Goal: Answer question/provide support

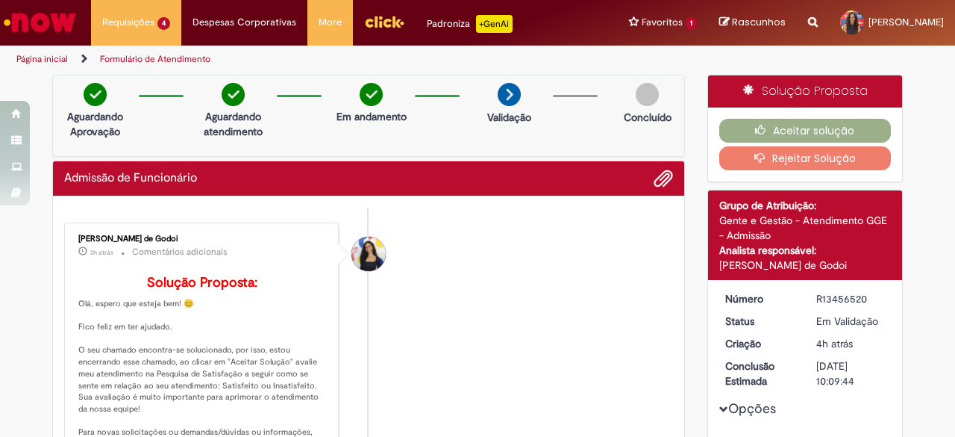
scroll to position [373, 0]
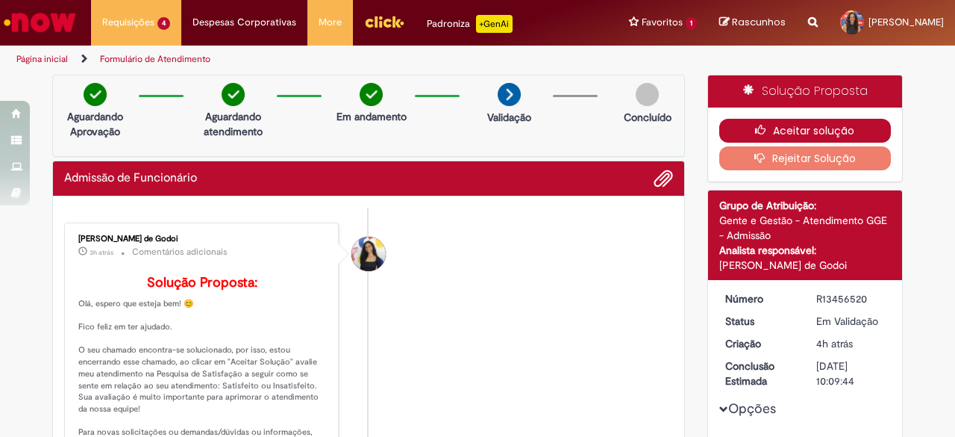
click at [797, 126] on button "Aceitar solução" at bounding box center [805, 131] width 172 height 24
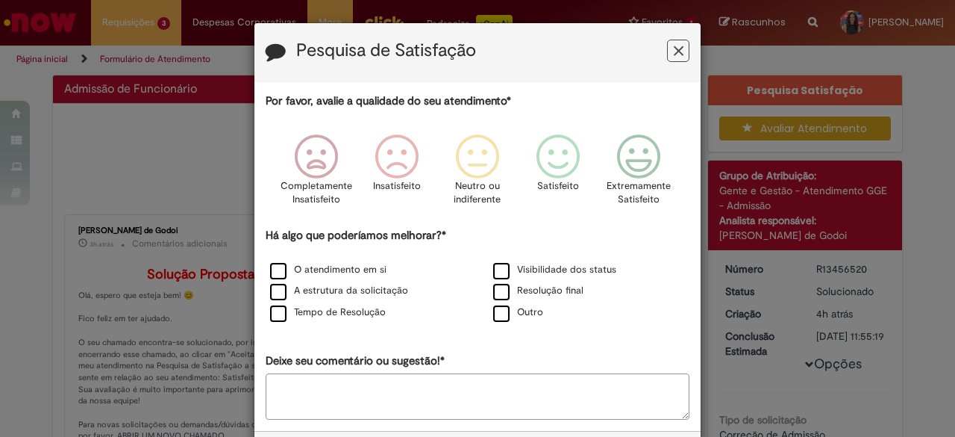
click at [674, 49] on icon "Feedback" at bounding box center [679, 51] width 10 height 16
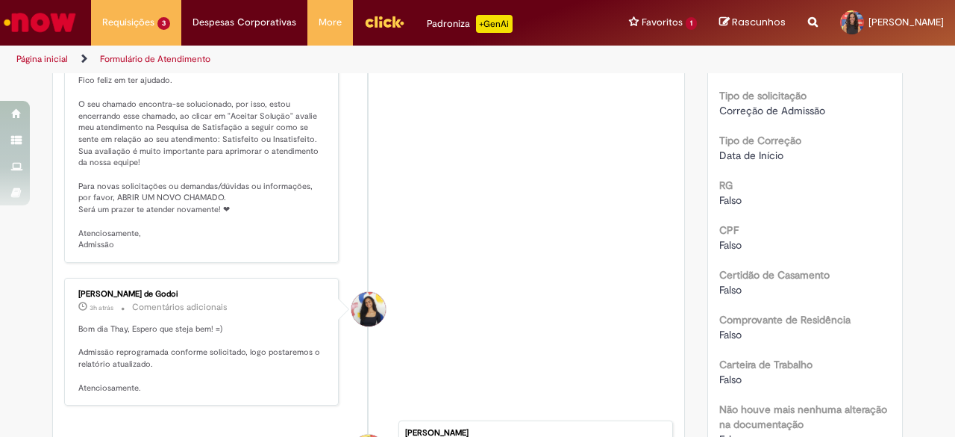
scroll to position [348, 0]
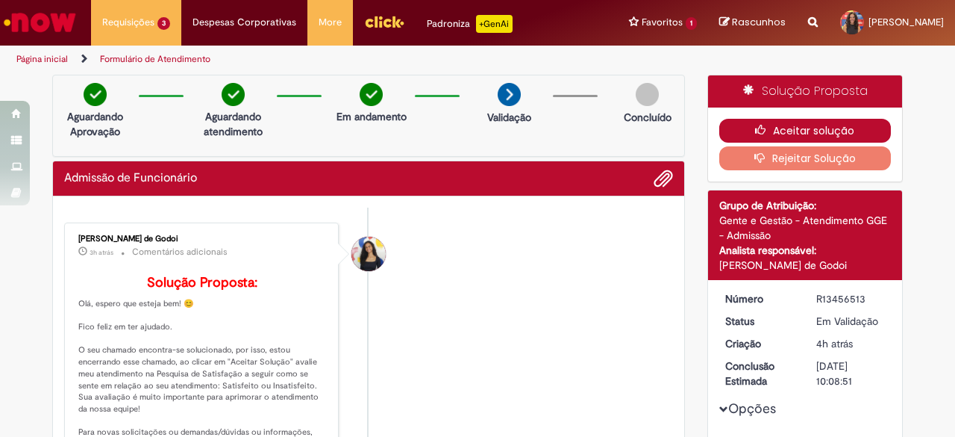
click at [772, 129] on button "Aceitar solução" at bounding box center [805, 131] width 172 height 24
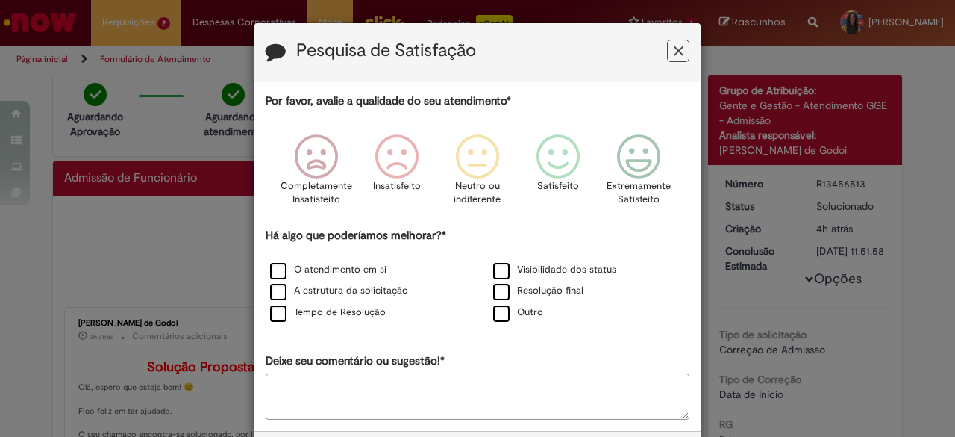
click at [674, 48] on icon "Feedback" at bounding box center [679, 51] width 10 height 16
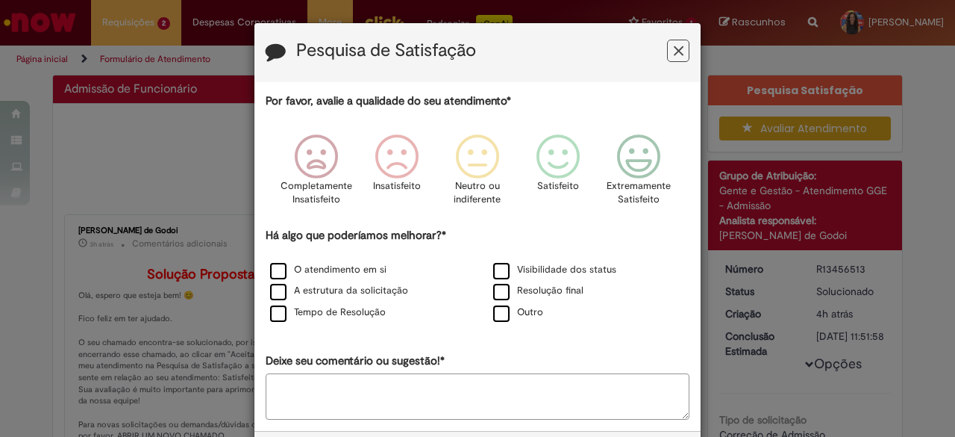
click at [674, 49] on icon "Feedback" at bounding box center [679, 51] width 10 height 16
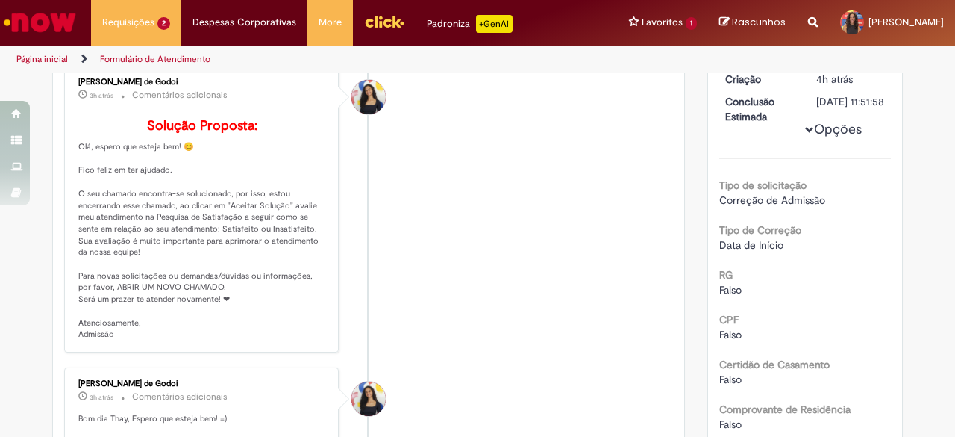
scroll to position [384, 0]
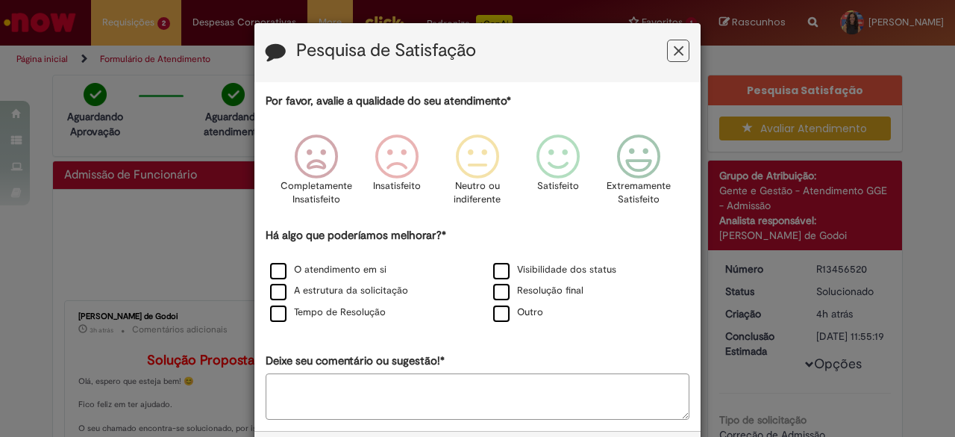
click at [674, 53] on icon "Feedback" at bounding box center [679, 51] width 10 height 16
